Goal: Task Accomplishment & Management: Use online tool/utility

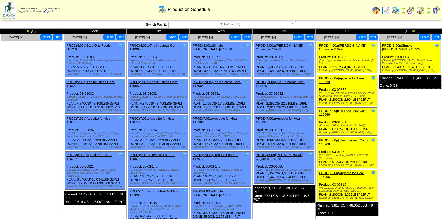
click at [398, 9] on img at bounding box center [395, 10] width 8 height 8
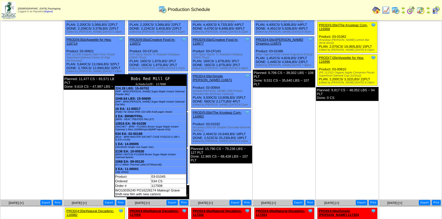
scroll to position [116, 0]
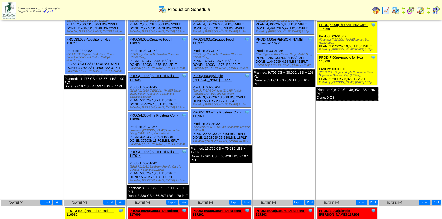
click at [167, 74] on link "PROD(11:00a)Bobs Red Mill GF-117008" at bounding box center [154, 78] width 49 height 8
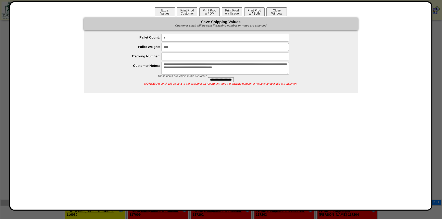
click at [260, 9] on button "Print Prod w / Both" at bounding box center [254, 11] width 20 height 9
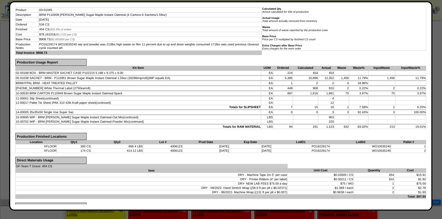
scroll to position [43, 0]
click at [175, 111] on td "14-00005 35x35x50 Single Use Super Sac" at bounding box center [138, 113] width 246 height 4
